Goal: Information Seeking & Learning: Learn about a topic

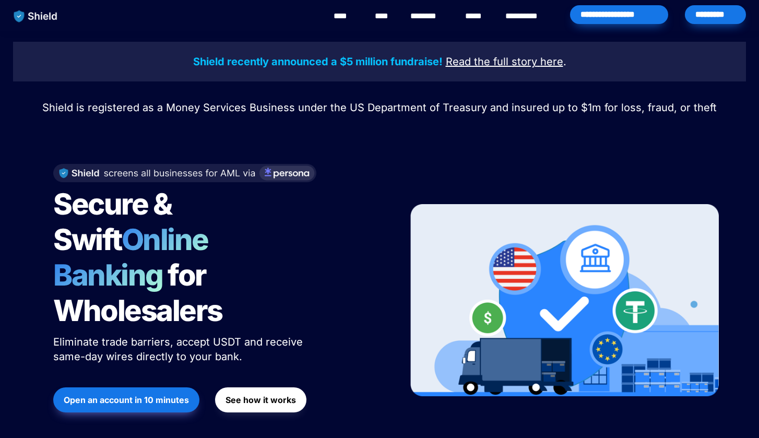
click at [337, 152] on div "Secure & Swift Online Banking for Wholesalers Eliminate trade barriers, accept …" at bounding box center [379, 300] width 679 height 315
click at [380, 148] on div "Secure & Swift Online Banking for Wholesalers Eliminate trade barriers, accept …" at bounding box center [379, 300] width 679 height 315
click at [439, 160] on div at bounding box center [564, 301] width 309 height 294
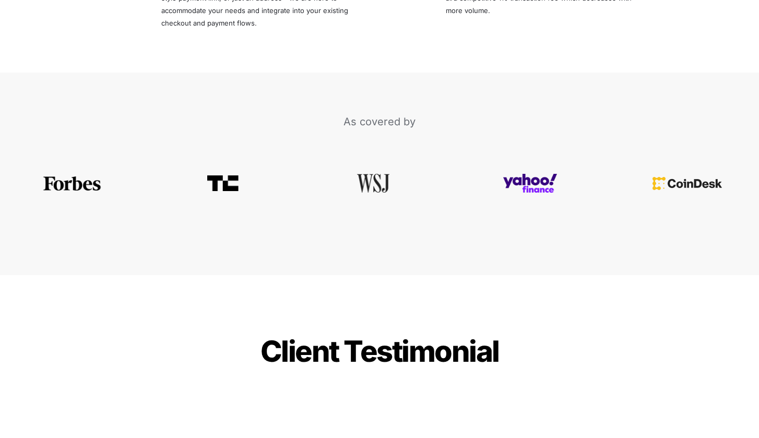
scroll to position [2215, 0]
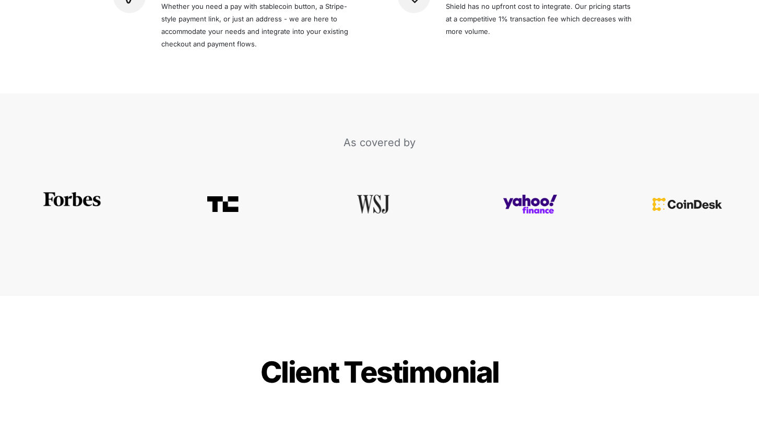
click at [66, 197] on div at bounding box center [72, 204] width 144 height 14
click at [69, 192] on img at bounding box center [72, 199] width 61 height 14
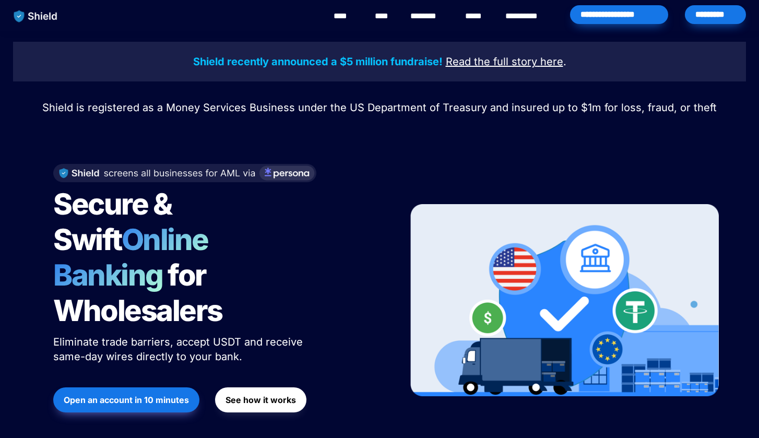
scroll to position [0, 0]
click at [352, 20] on link "****" at bounding box center [345, 16] width 23 height 13
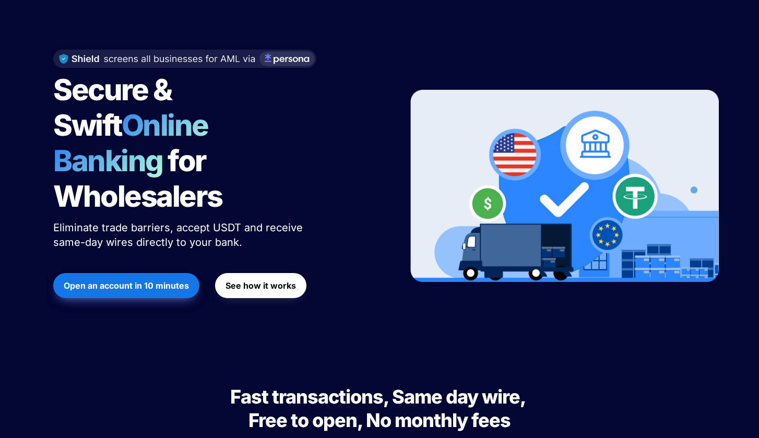
scroll to position [116, 0]
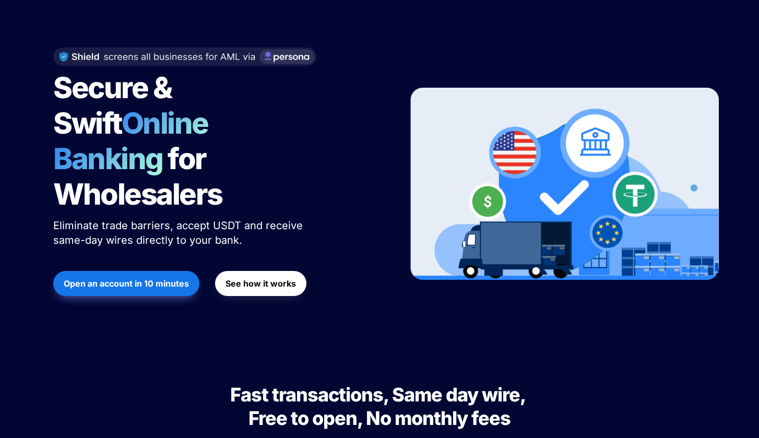
click at [252, 271] on button "See how it works" at bounding box center [260, 283] width 91 height 25
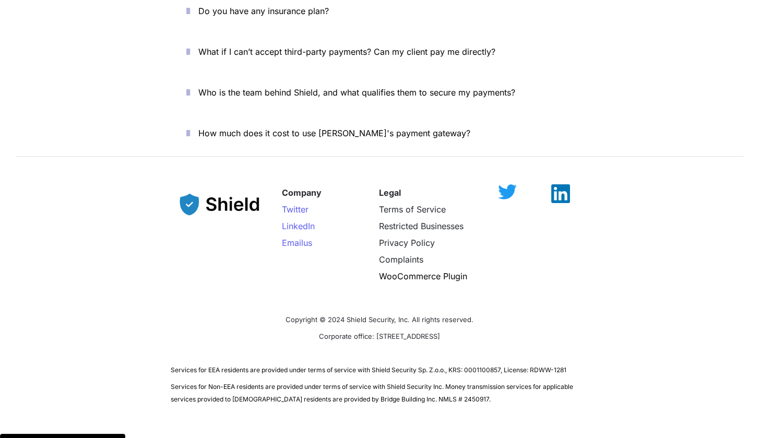
scroll to position [3793, 0]
drag, startPoint x: 350, startPoint y: 301, endPoint x: 468, endPoint y: 297, distance: 118.1
click at [468, 328] on p "Corporate office: [STREET_ADDRESS]" at bounding box center [380, 336] width 418 height 17
copy span "2608 NW 72nd Ave, Miami, FL 33122"
click at [489, 125] on p "How much does it cost to use [PERSON_NAME]'s payment gateway?" at bounding box center [385, 133] width 374 height 17
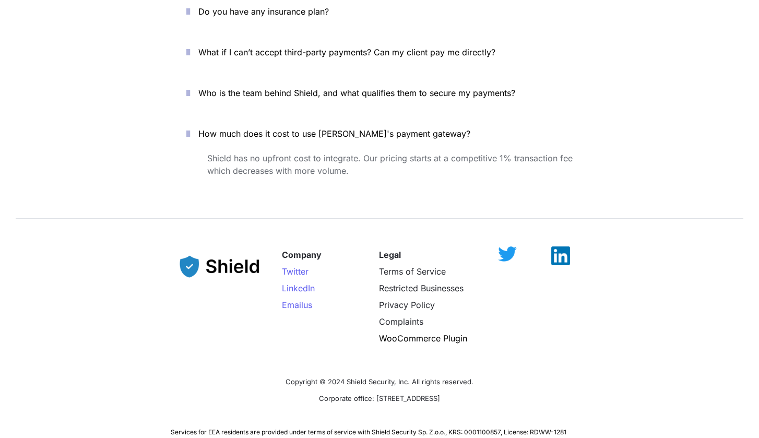
click at [498, 324] on div "Company Twitter LinkedIn Email us Legal Terms of Service Restricted Businesses …" at bounding box center [380, 304] width 418 height 137
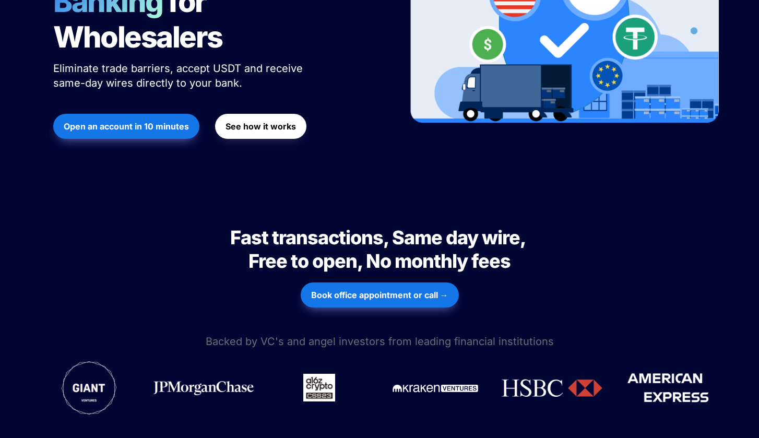
scroll to position [420, 0]
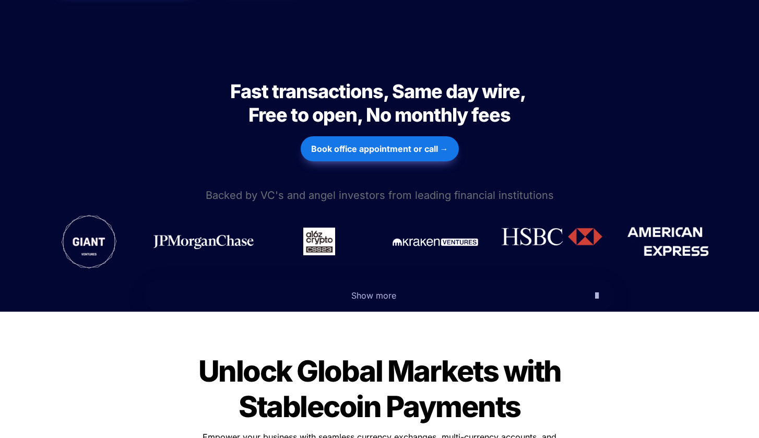
click at [557, 228] on img at bounding box center [552, 237] width 101 height 18
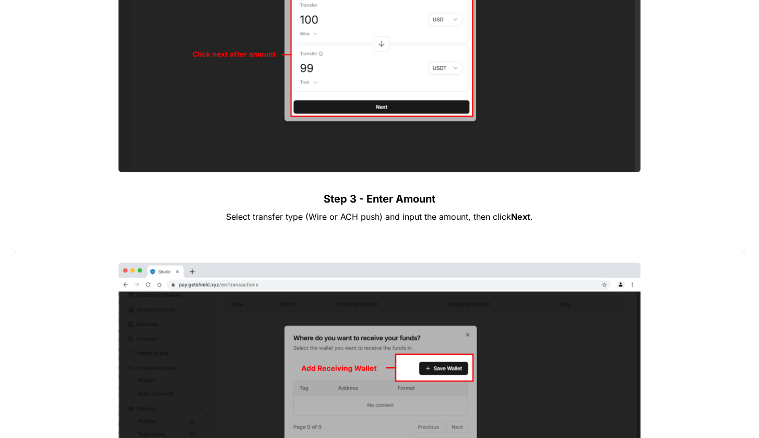
scroll to position [1064, 0]
